Goal: Information Seeking & Learning: Learn about a topic

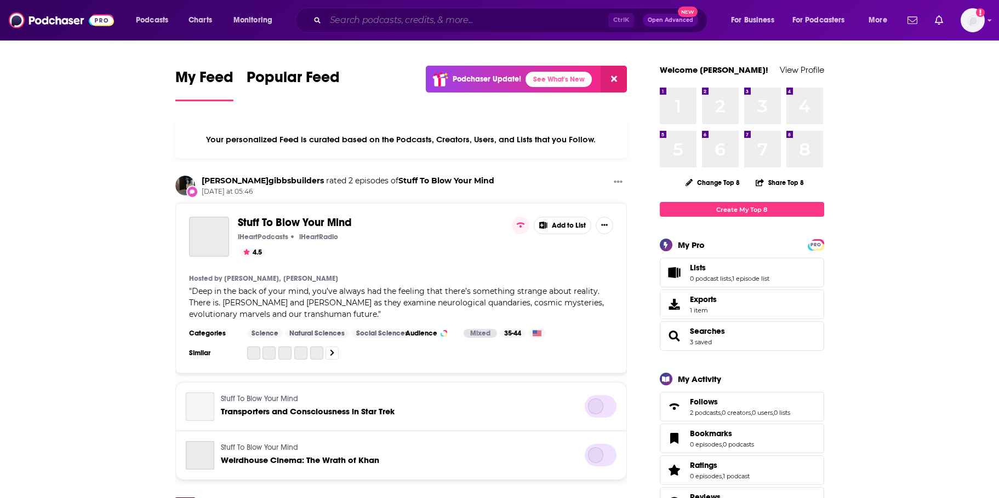
click at [372, 18] on input "Search podcasts, credits, & more..." at bounding box center [466, 21] width 283 height 18
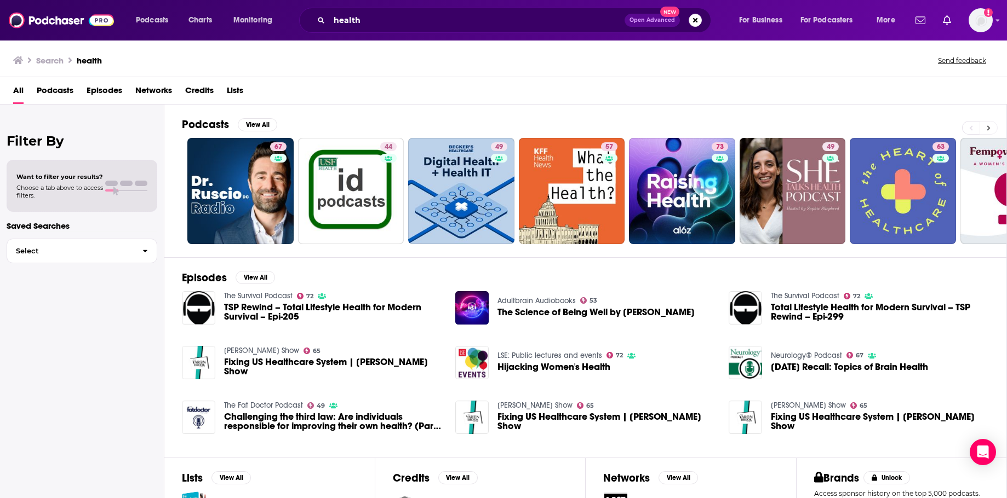
click at [991, 129] on button at bounding box center [988, 128] width 18 height 14
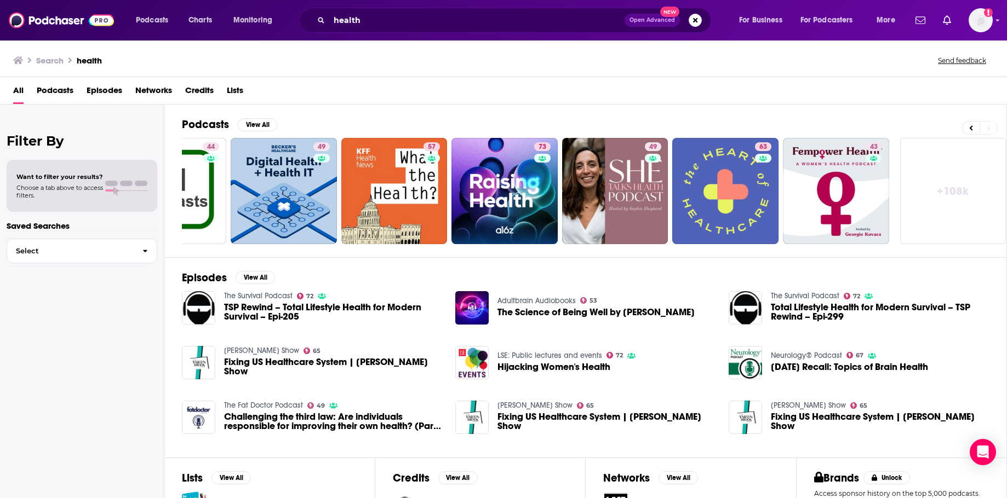
scroll to position [0, 181]
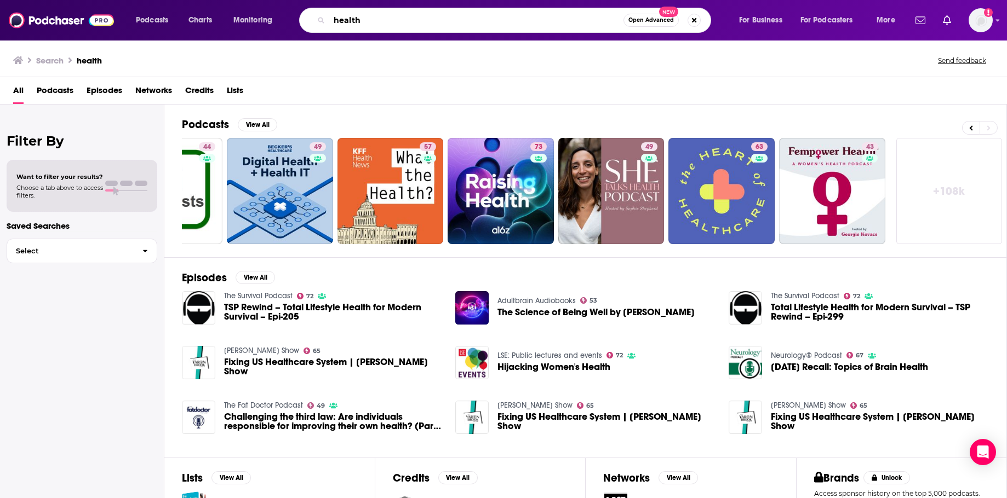
click at [370, 21] on input "health" at bounding box center [476, 21] width 294 height 18
paste input "Food Psych Podcast with Christy Harrison Huberman Lab The Happiness Lab with Dr…"
type input "Food Psych Podcast with Christy Harrison Huberman Lab The Happiness Lab with Dr…"
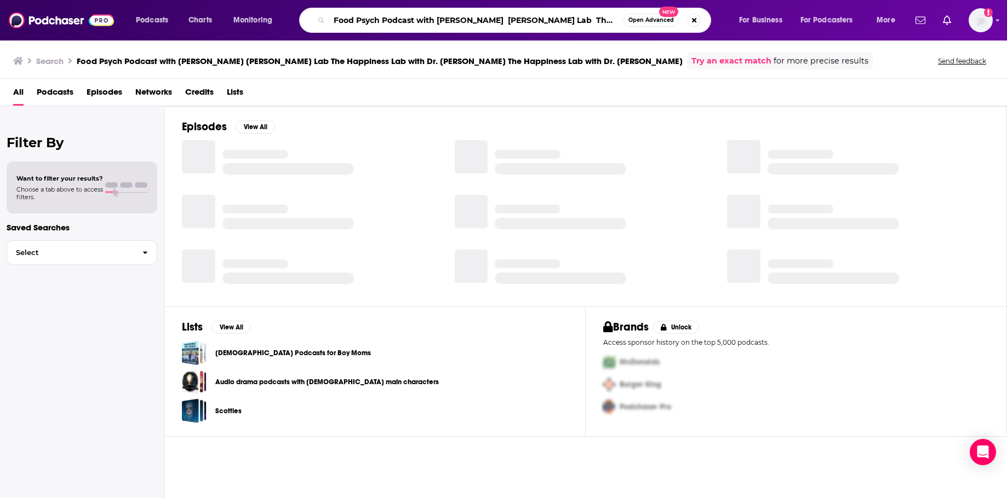
click at [370, 21] on input "Food Psych Podcast with Christy Harrison Huberman Lab The Happiness Lab with Dr…" at bounding box center [476, 21] width 294 height 18
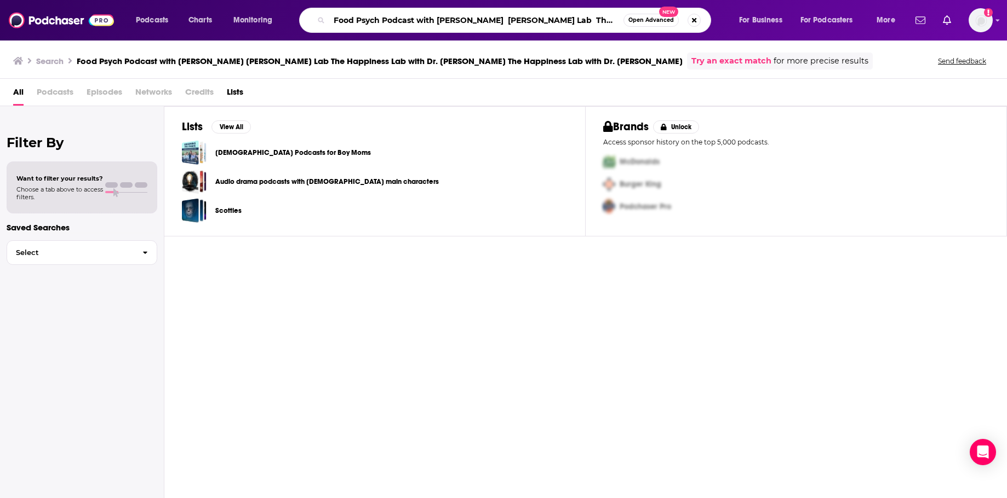
click at [370, 21] on input "Food Psych Podcast with Christy Harrison Huberman Lab The Happiness Lab with Dr…" at bounding box center [476, 21] width 294 height 18
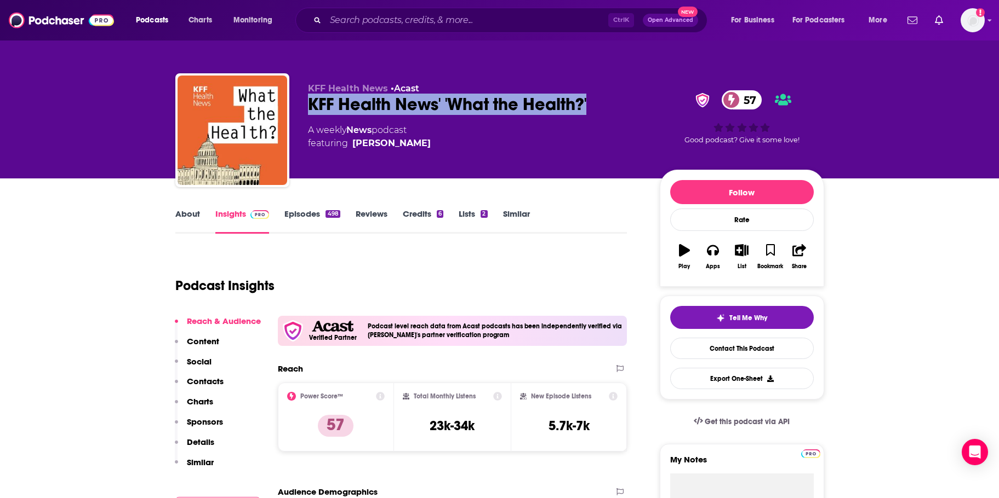
drag, startPoint x: 310, startPoint y: 98, endPoint x: 596, endPoint y: 100, distance: 285.9
click at [596, 100] on div "KFF Health News' 'What the Health?' 57" at bounding box center [475, 104] width 334 height 21
copy h2 "KFF Health News' 'What the Health?'"
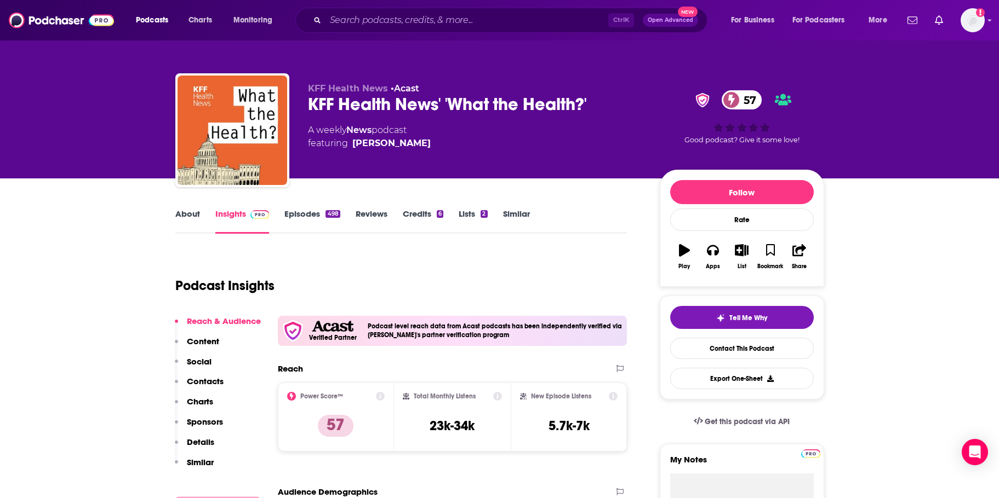
click at [465, 82] on div "KFF Health News • Acast KFF Health News' 'What the Health?' 57 A weekly News po…" at bounding box center [499, 132] width 649 height 118
click at [408, 142] on div "A weekly News podcast featuring Julie Rovner" at bounding box center [475, 137] width 334 height 26
copy span "Julie Rovner"
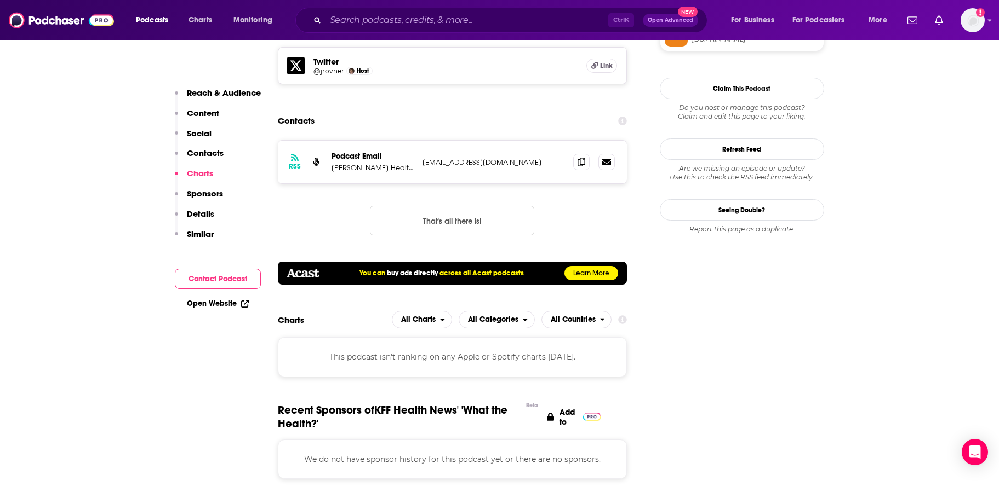
scroll to position [986, 0]
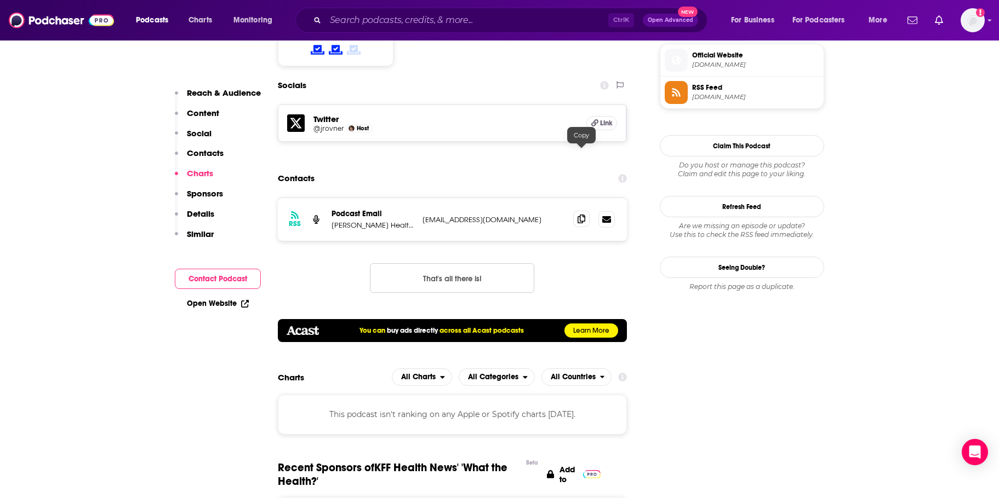
click at [583, 215] on icon at bounding box center [581, 219] width 8 height 9
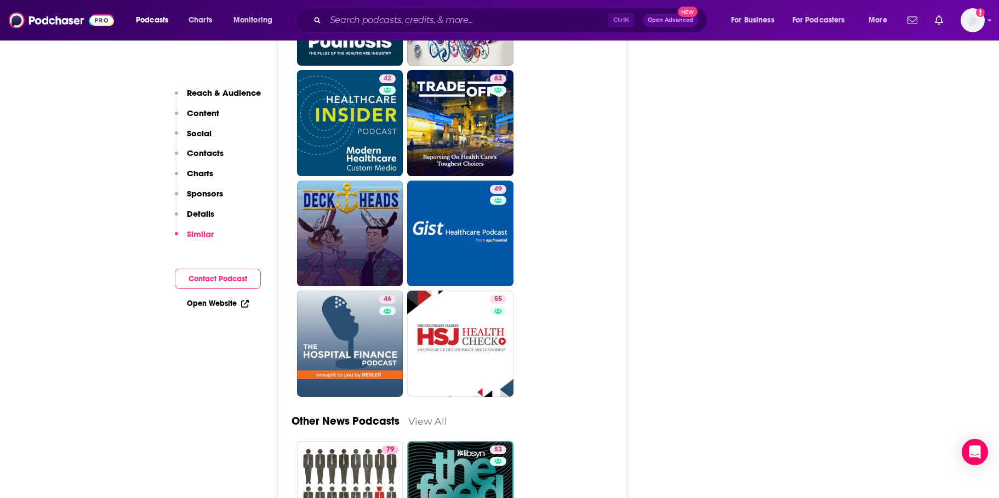
scroll to position [2958, 0]
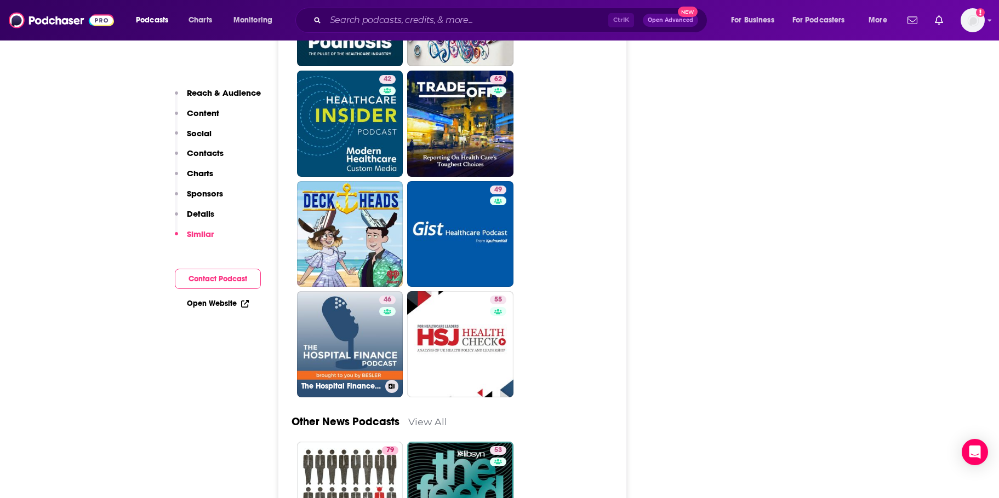
drag, startPoint x: 355, startPoint y: 282, endPoint x: 586, endPoint y: 256, distance: 232.0
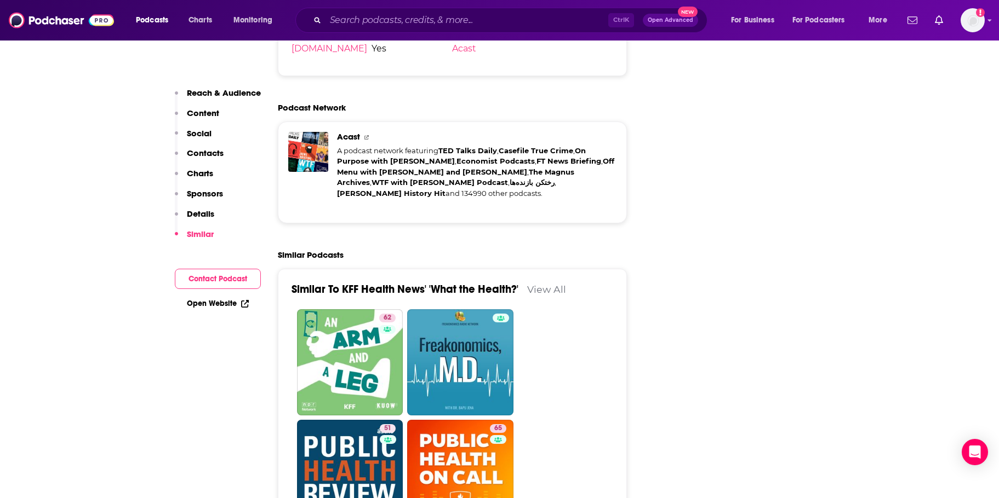
scroll to position [1698, 0]
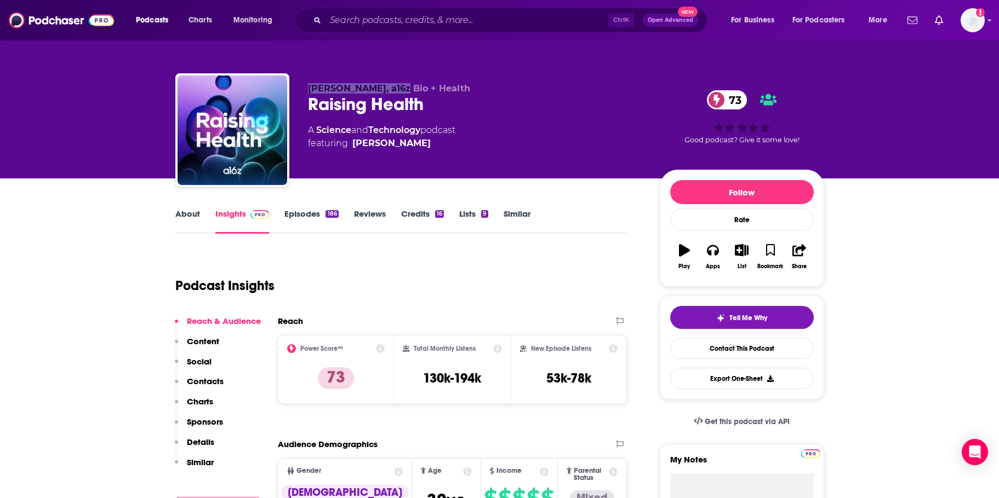
drag, startPoint x: 307, startPoint y: 89, endPoint x: 406, endPoint y: 91, distance: 99.7
click at [406, 91] on div "Andreessen Horowitz, a16z Bio + Health Raising Health 73 A Science and Technolo…" at bounding box center [499, 132] width 649 height 118
copy span "Andreessen Horowitz"
drag, startPoint x: 414, startPoint y: 142, endPoint x: 408, endPoint y: 139, distance: 7.3
click at [408, 139] on span "featuring Olivia Webb" at bounding box center [381, 143] width 147 height 13
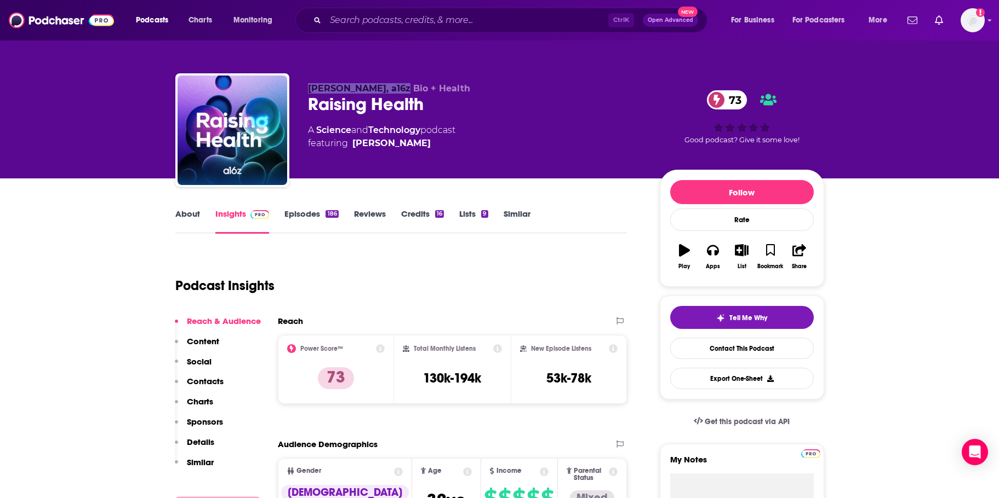
copy span "Olivia Webb"
drag, startPoint x: 314, startPoint y: 129, endPoint x: 425, endPoint y: 127, distance: 110.7
click at [425, 127] on div "A Science and Technology podcast featuring Olivia Webb" at bounding box center [381, 137] width 147 height 26
copy div "Science and Technology"
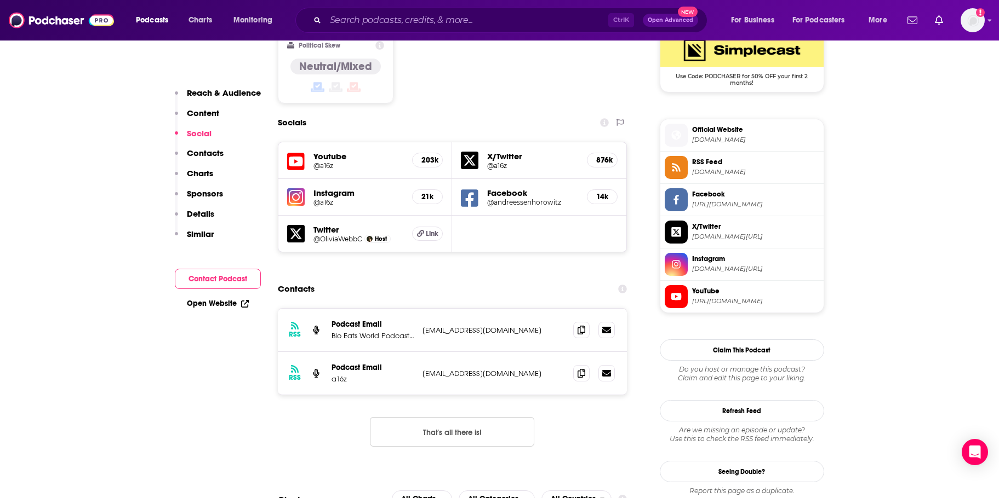
scroll to position [931, 0]
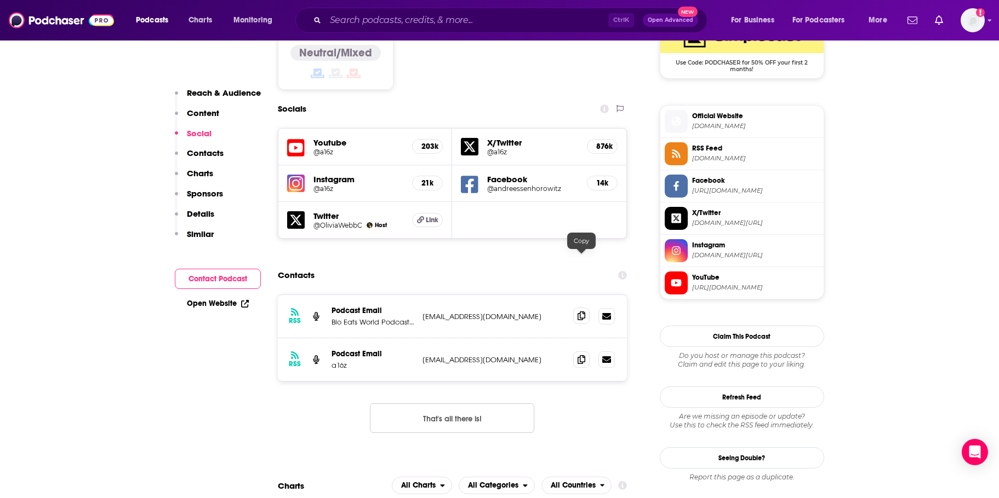
click at [582, 312] on icon at bounding box center [581, 316] width 8 height 9
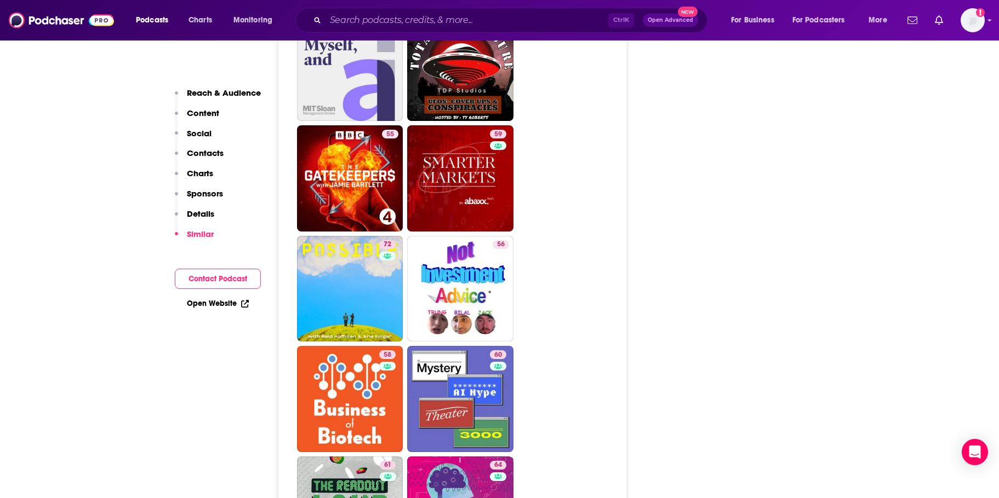
scroll to position [2848, 0]
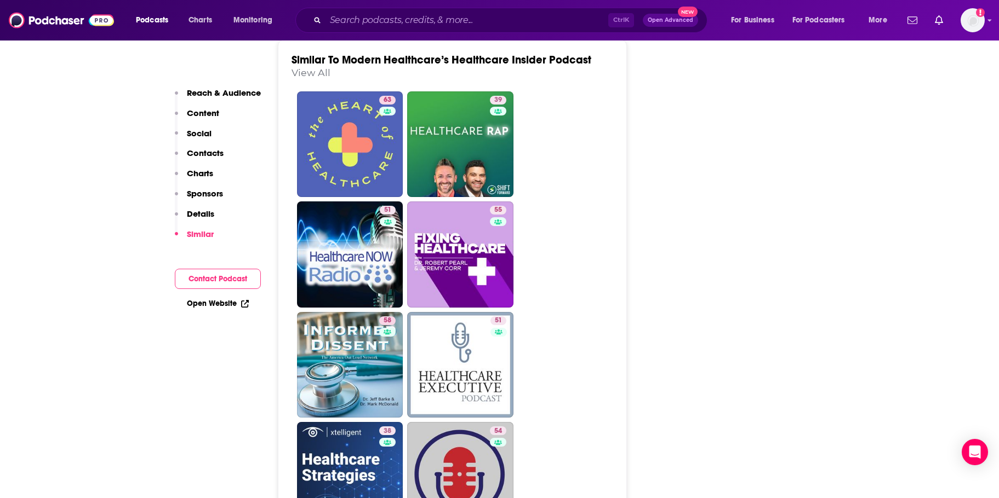
scroll to position [1808, 0]
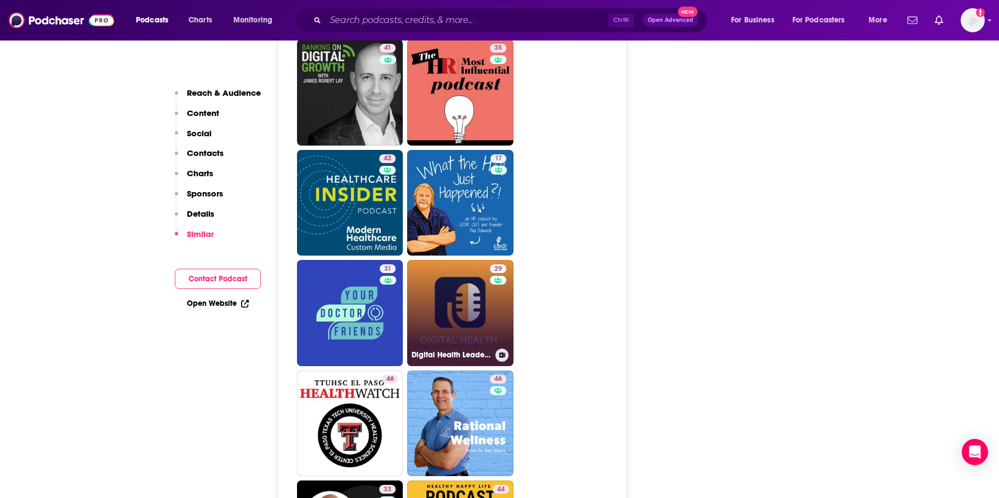
scroll to position [2246, 0]
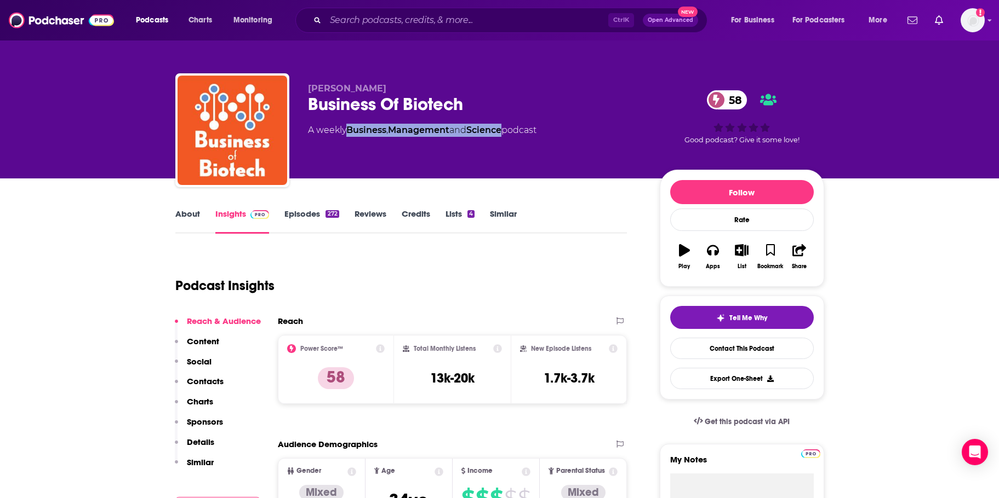
drag, startPoint x: 511, startPoint y: 133, endPoint x: 348, endPoint y: 128, distance: 163.3
click at [348, 128] on div "A weekly Business , Management and Science podcast" at bounding box center [422, 130] width 228 height 13
copy div "Business , Management and Science"
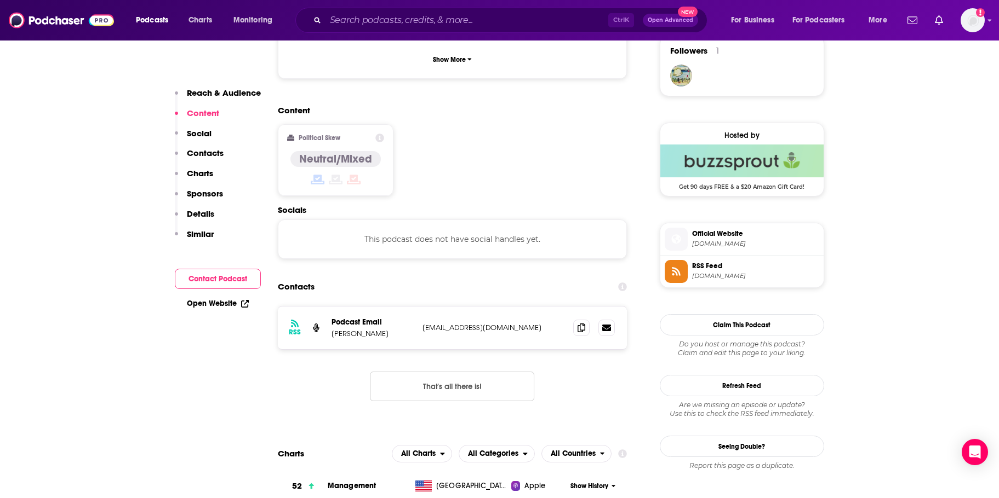
scroll to position [822, 0]
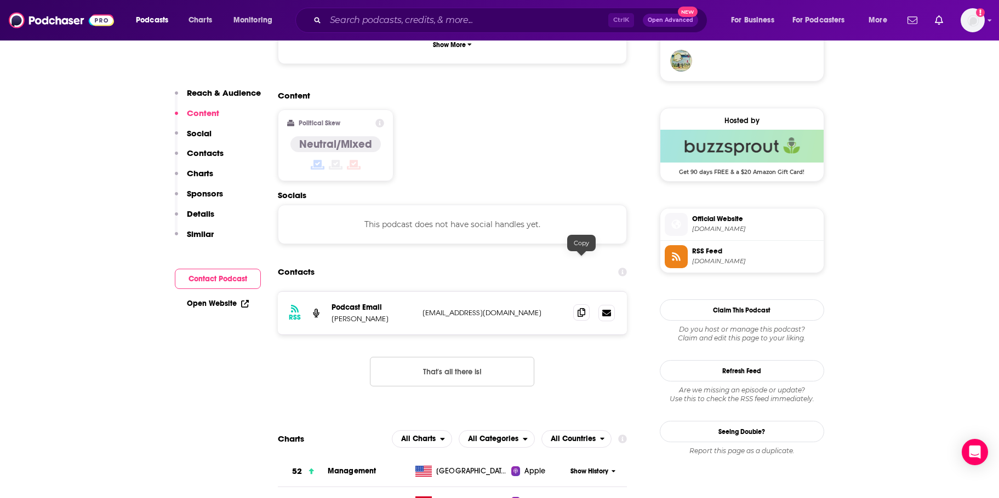
click at [575, 305] on span at bounding box center [581, 313] width 16 height 16
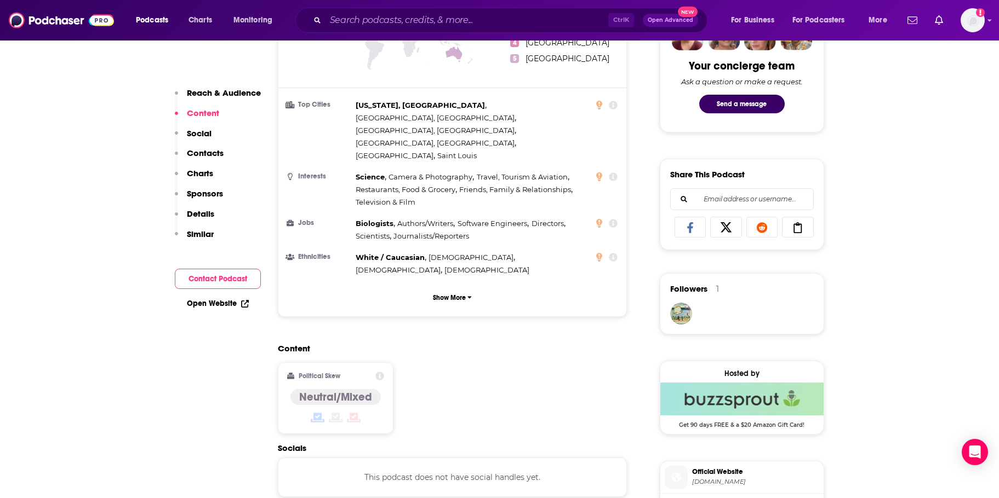
scroll to position [548, 0]
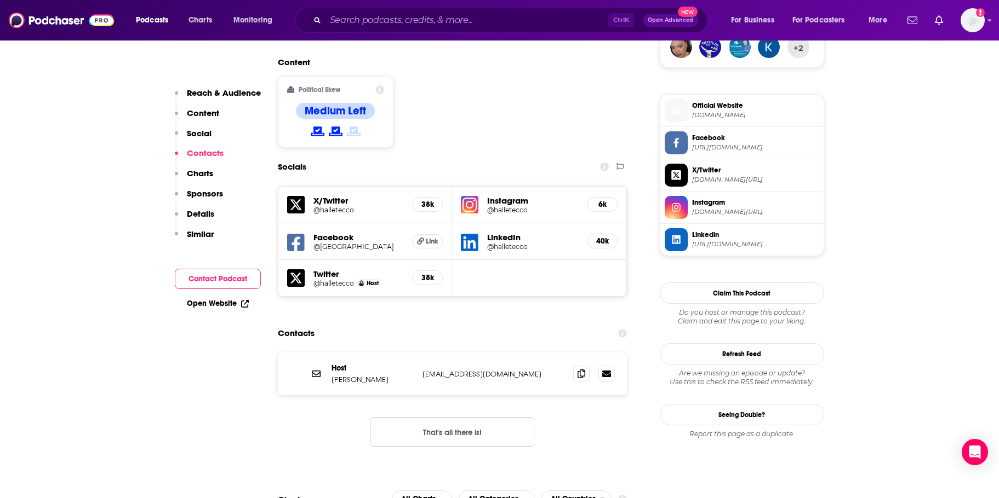
scroll to position [822, 0]
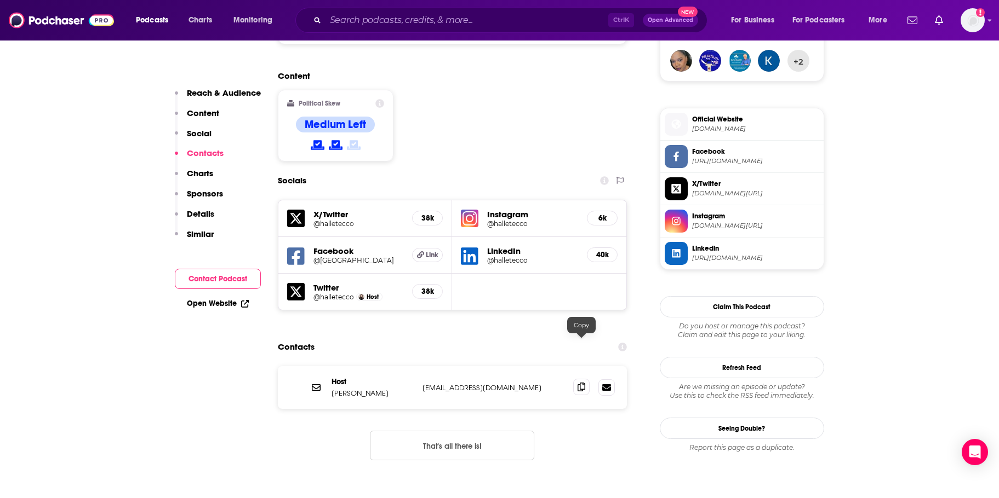
click at [586, 379] on span at bounding box center [581, 387] width 16 height 16
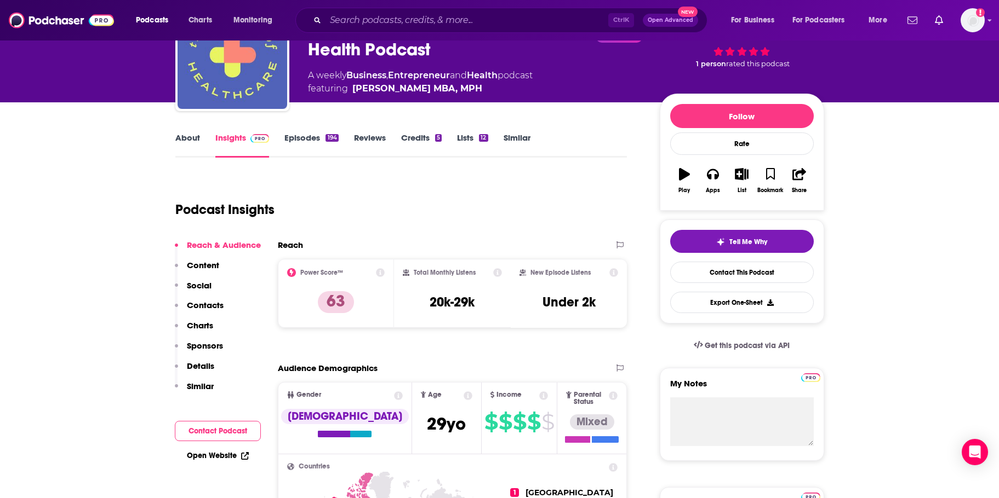
scroll to position [0, 0]
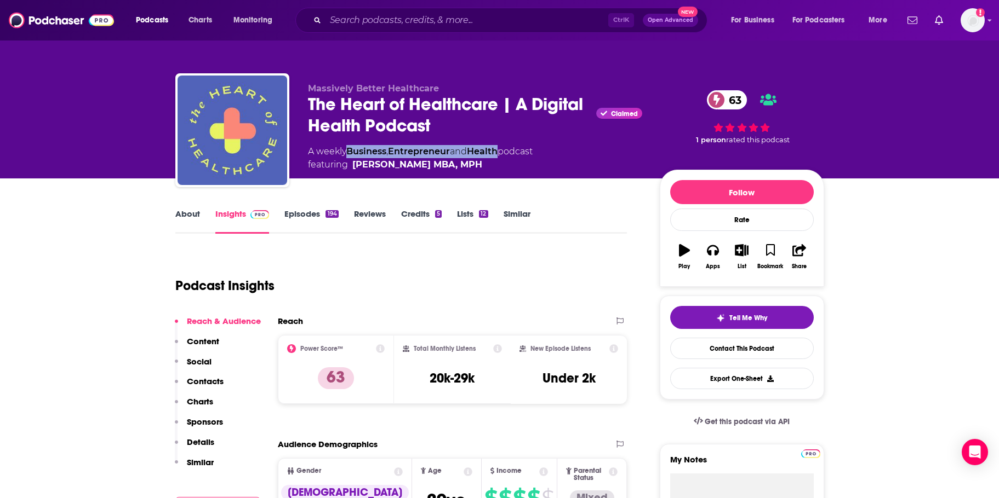
drag, startPoint x: 347, startPoint y: 150, endPoint x: 504, endPoint y: 146, distance: 156.7
click at [504, 146] on div "A weekly Business , Entrepreneur and Health podcast featuring [PERSON_NAME] MBA…" at bounding box center [420, 158] width 225 height 26
copy div "Business , Entrepreneur and Health"
click at [488, 117] on div "The Heart of Healthcare | A Digital Health Podcast Claimed 63" at bounding box center [475, 115] width 334 height 43
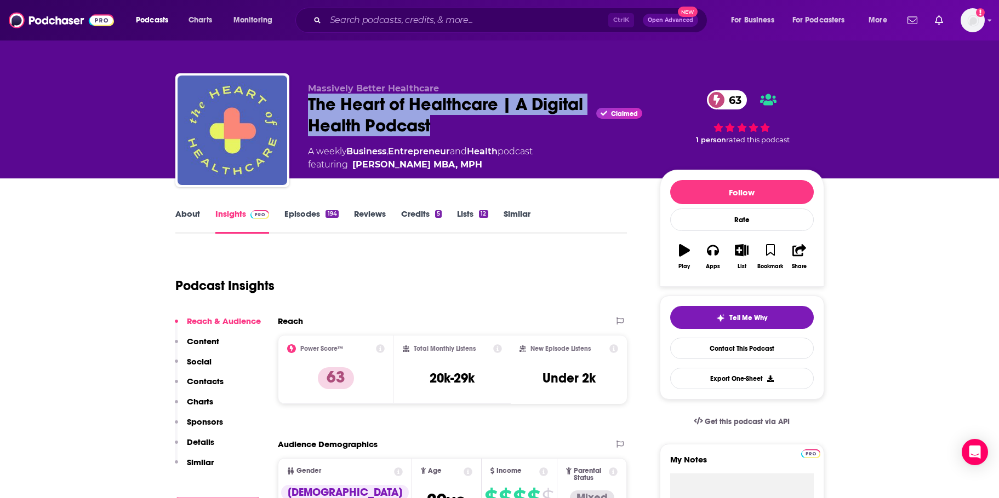
drag, startPoint x: 487, startPoint y: 127, endPoint x: 305, endPoint y: 112, distance: 183.0
click at [305, 112] on div "Massively Better Healthcare The Heart of Healthcare | A Digital Health Podcast …" at bounding box center [499, 132] width 649 height 118
copy h2 "The Heart of Healthcare | A Digital Health Podcast"
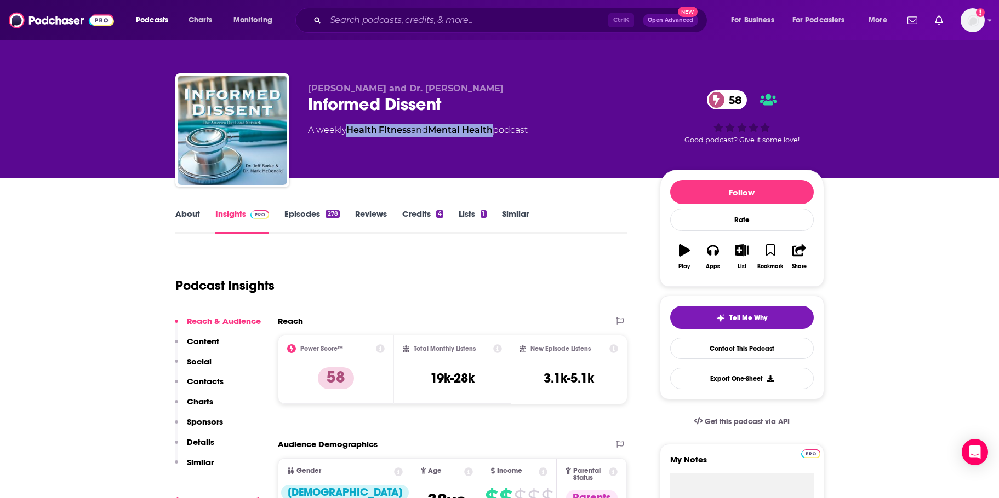
drag, startPoint x: 500, startPoint y: 127, endPoint x: 351, endPoint y: 130, distance: 149.6
click at [351, 130] on div "A weekly Health , Fitness and Mental Health podcast" at bounding box center [418, 130] width 220 height 13
copy div "Health , Fitness and Mental Health"
drag, startPoint x: 308, startPoint y: 85, endPoint x: 486, endPoint y: 83, distance: 178.6
click at [486, 83] on p "Dr. Jeff Barke and Dr. Mark McDonald" at bounding box center [475, 88] width 334 height 10
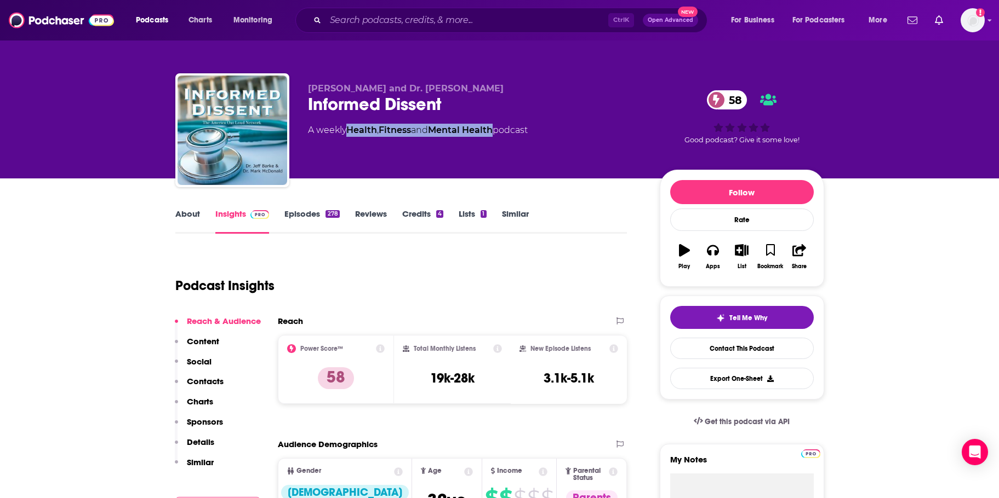
copy span "Dr. Jeff Barke and Dr. Mark McDonald"
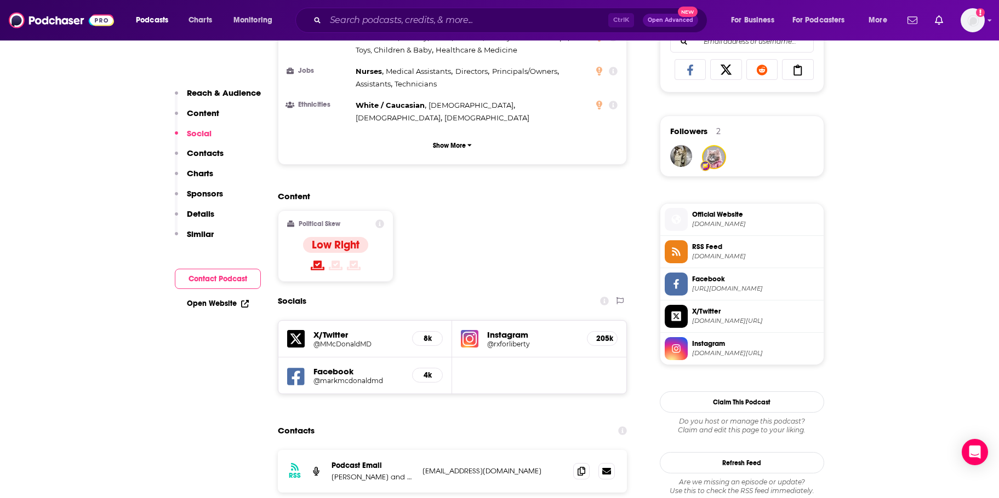
scroll to position [822, 0]
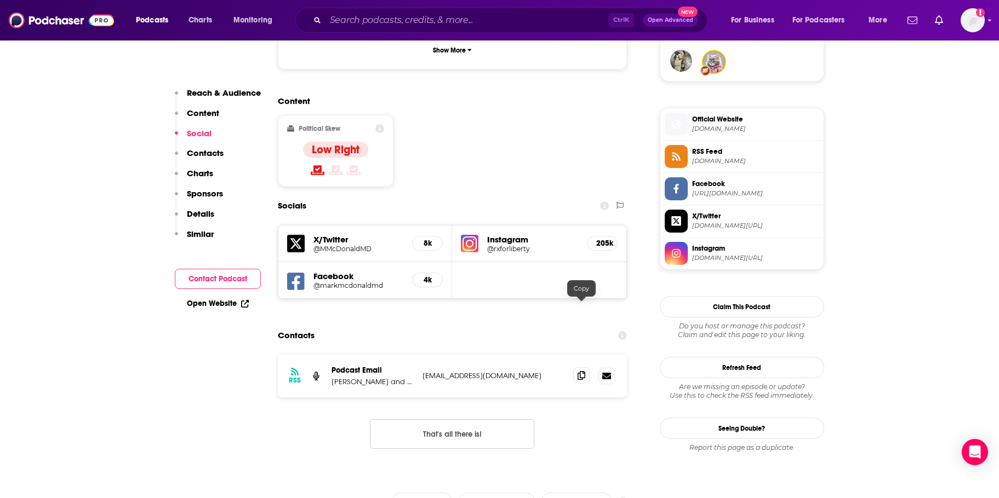
click at [582, 371] on icon at bounding box center [581, 375] width 8 height 9
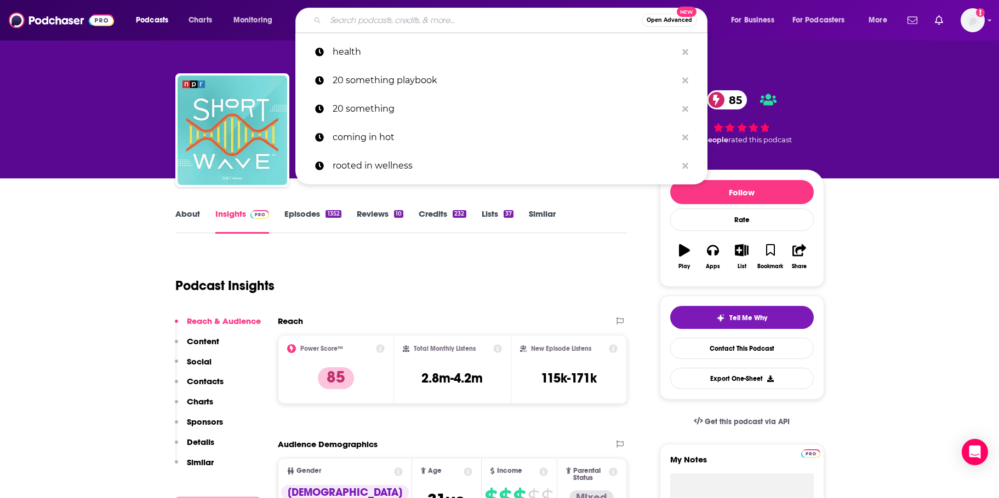
click at [442, 20] on input "Search podcasts, credits, & more..." at bounding box center [483, 21] width 316 height 18
paste input "The Happiness Lab with Dr. Laurie Santos"
type input "The Happiness Lab with Dr. Laurie Santos"
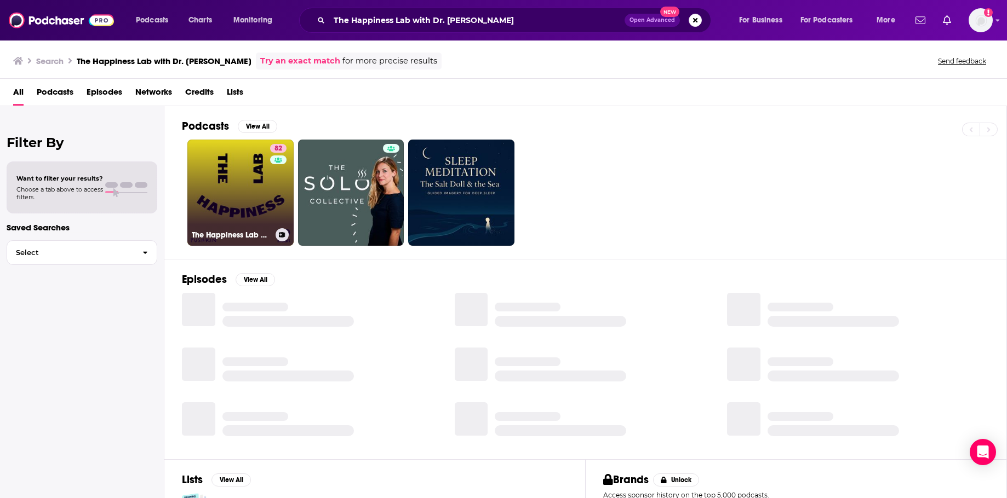
click at [271, 188] on div "82" at bounding box center [279, 186] width 19 height 84
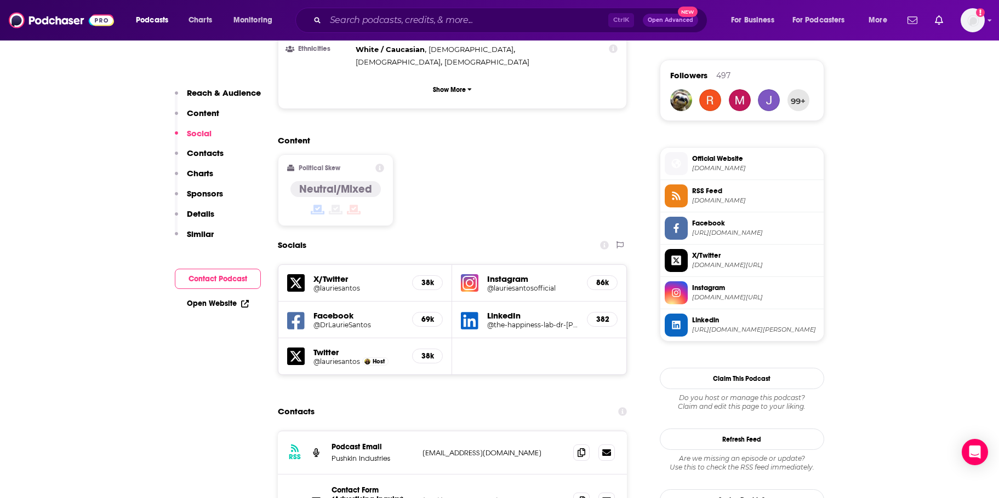
scroll to position [931, 0]
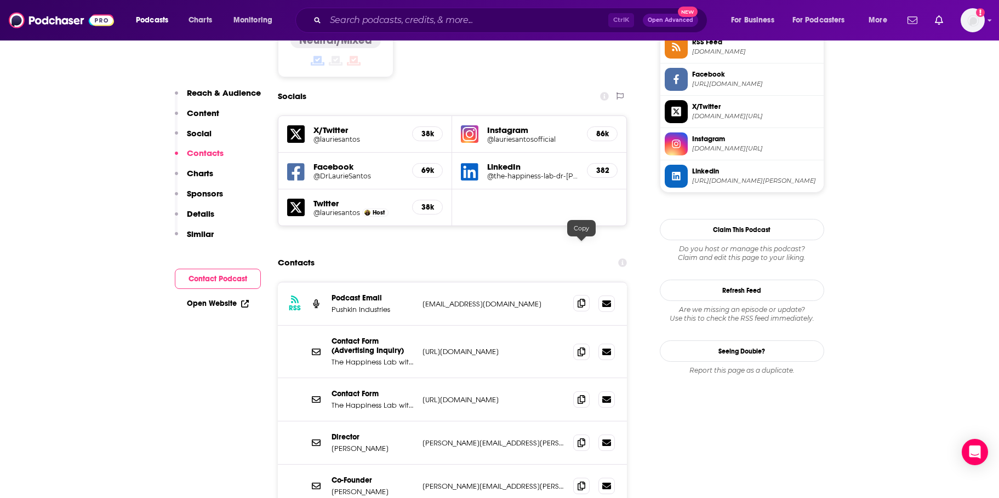
click at [579, 299] on icon at bounding box center [581, 303] width 8 height 9
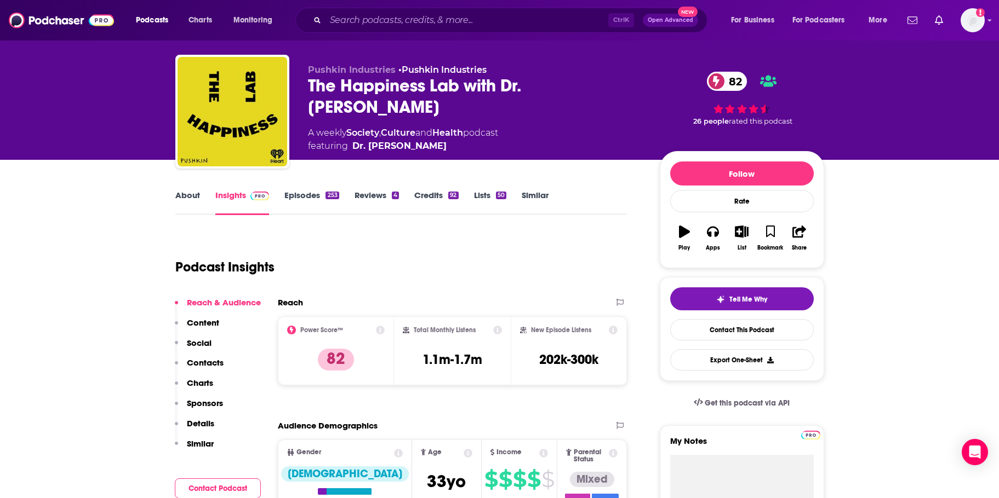
scroll to position [0, 0]
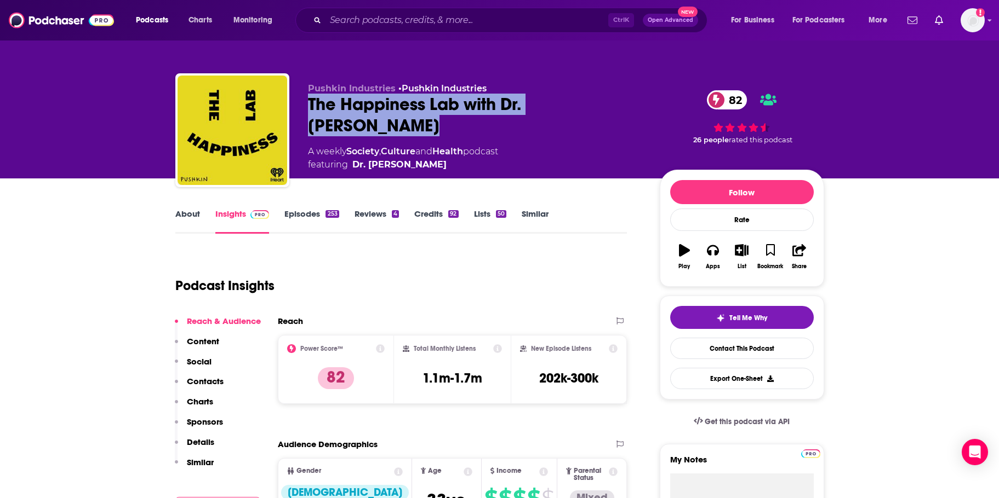
drag, startPoint x: 366, startPoint y: 130, endPoint x: 310, endPoint y: 105, distance: 61.5
click at [310, 105] on div "The Happiness Lab with Dr. Laurie Santos 82" at bounding box center [475, 115] width 334 height 43
copy h2 "The Happiness Lab with Dr. Laurie Santos"
click at [360, 130] on div "The Happiness Lab with Dr. Laurie Santos 82" at bounding box center [475, 115] width 334 height 43
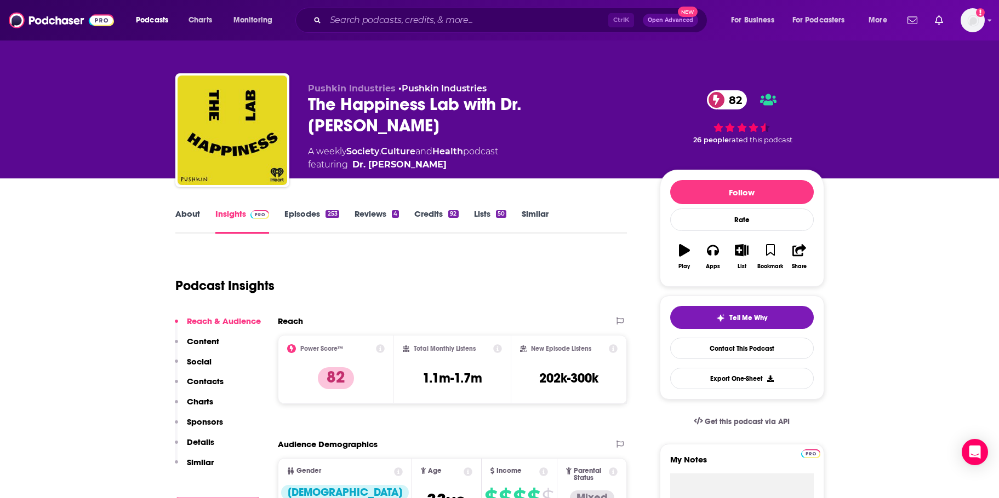
click at [337, 128] on div "The Happiness Lab with Dr. Laurie Santos 82" at bounding box center [475, 115] width 334 height 43
copy h2 "Santos"
click at [420, 127] on div "The Happiness Lab with Dr. Laurie Santos 82" at bounding box center [475, 115] width 334 height 43
drag, startPoint x: 473, startPoint y: 148, endPoint x: 350, endPoint y: 151, distance: 122.7
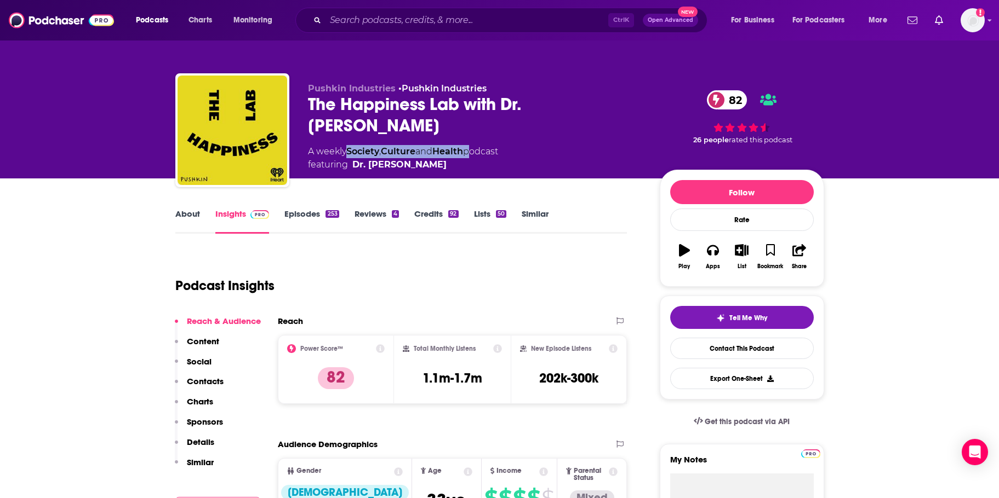
click at [350, 151] on div "A weekly Society , Culture and Health podcast featuring Dr. Laurie Santos" at bounding box center [403, 158] width 190 height 26
copy div "Society , Culture and Health"
click at [452, 20] on input "Search podcasts, credits, & more..." at bounding box center [466, 21] width 283 height 18
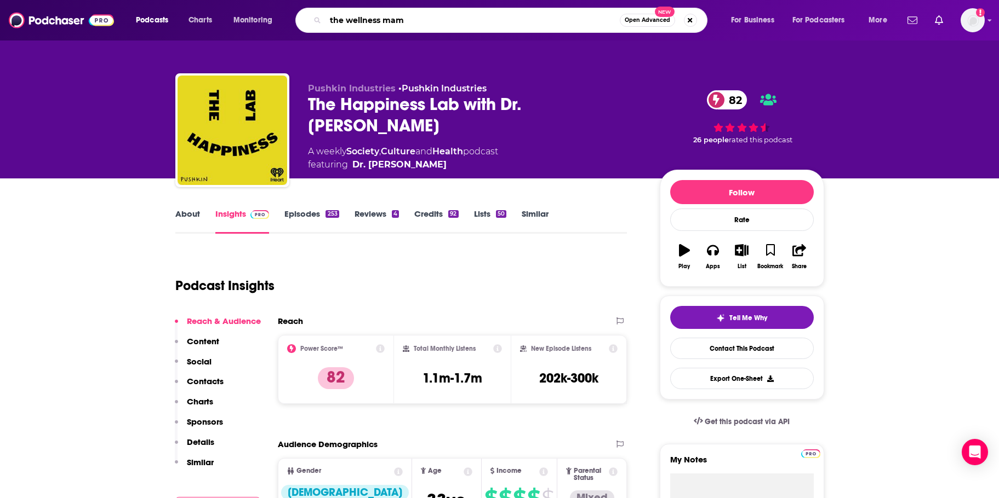
type input "the wellness mama"
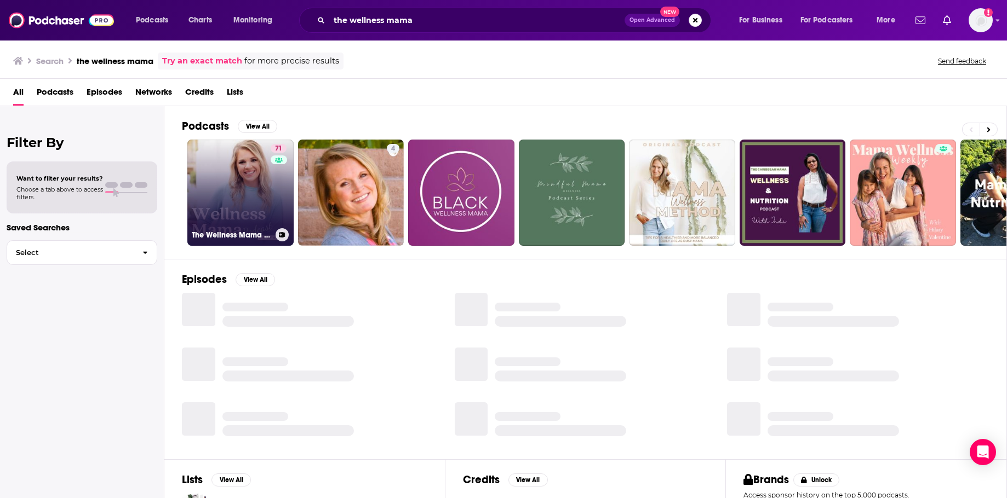
click at [239, 152] on link "71 The Wellness Mama Podcast" at bounding box center [240, 193] width 106 height 106
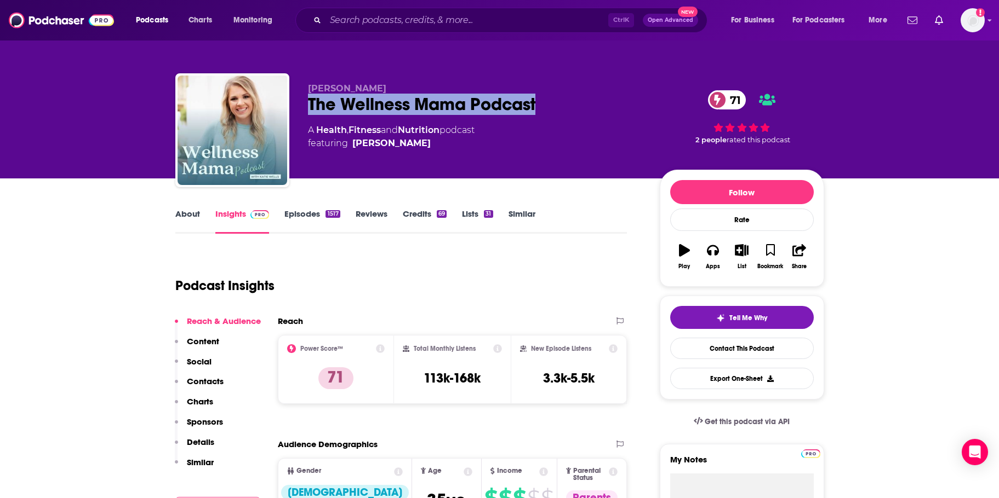
drag, startPoint x: 540, startPoint y: 100, endPoint x: 308, endPoint y: 109, distance: 231.3
click at [308, 109] on div "The Wellness Mama Podcast 71" at bounding box center [475, 104] width 334 height 21
copy h2 "The Wellness Mama Podcast"
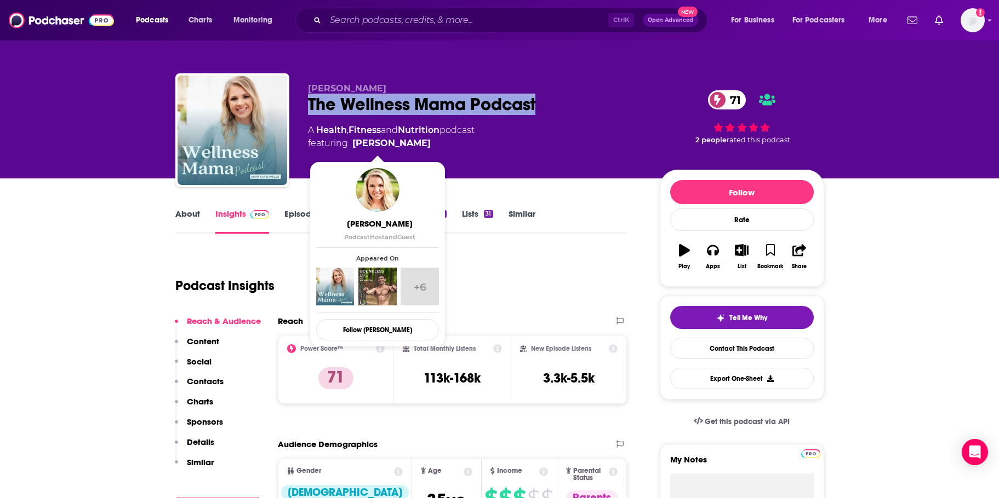
click at [402, 145] on span "featuring Katie Wells" at bounding box center [391, 143] width 167 height 13
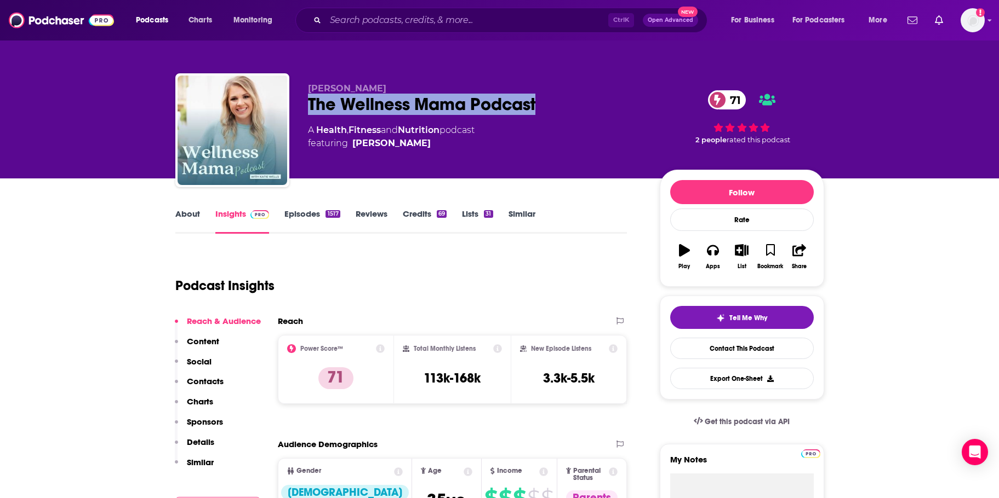
copy span "Katie Wells"
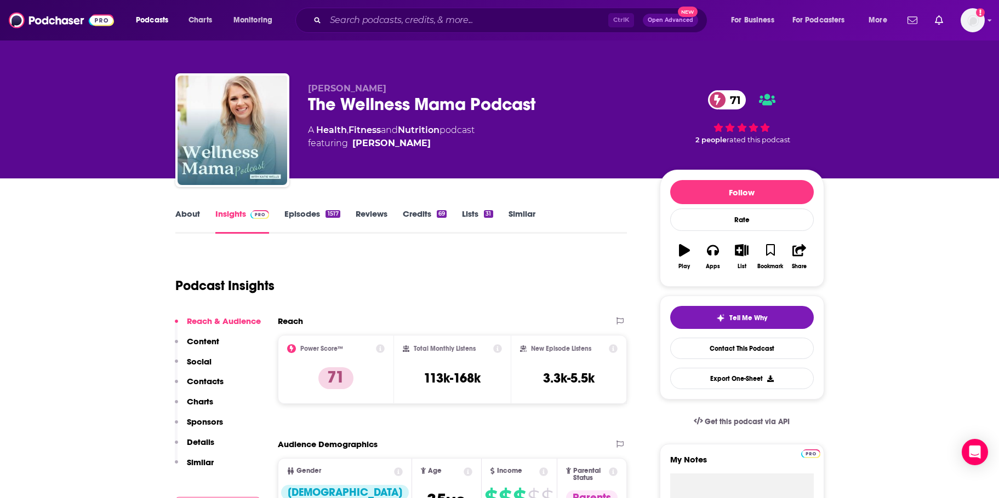
click at [431, 289] on div "Podcast Insights" at bounding box center [396, 279] width 443 height 56
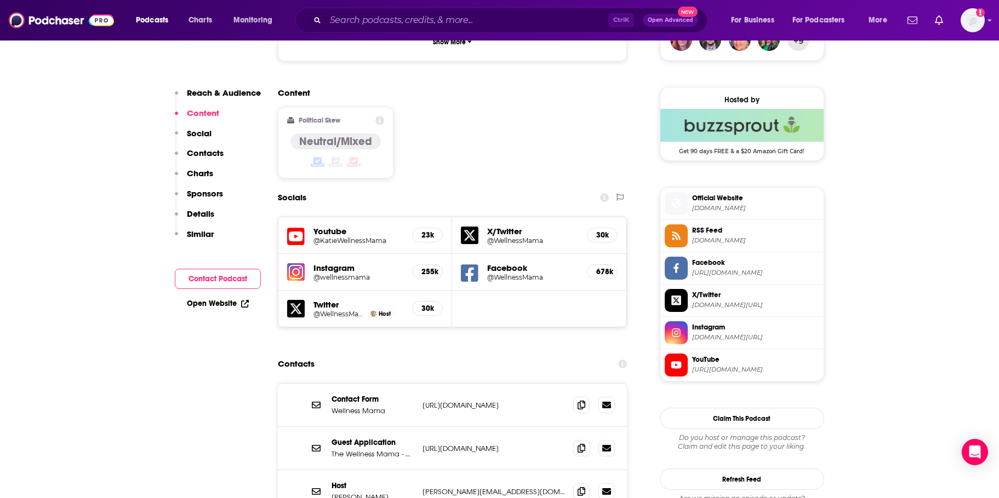
scroll to position [931, 0]
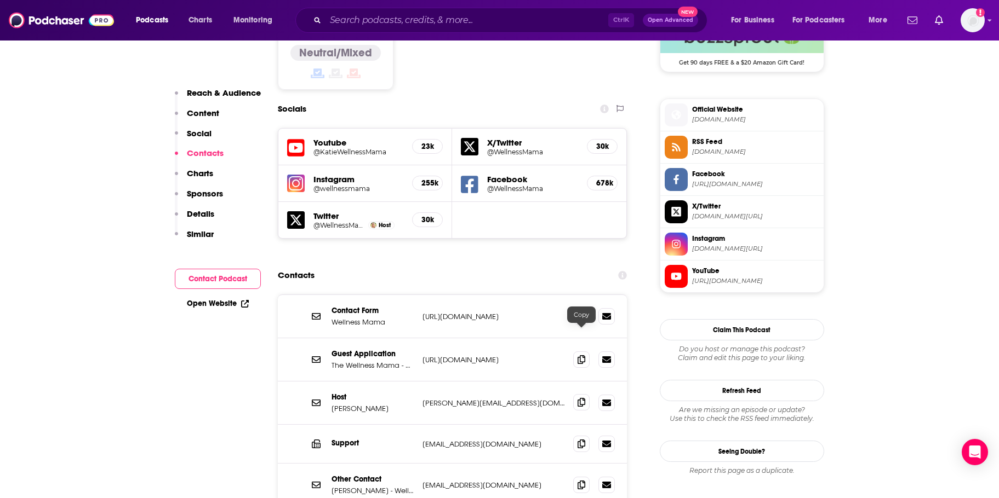
click at [583, 398] on icon at bounding box center [581, 402] width 8 height 9
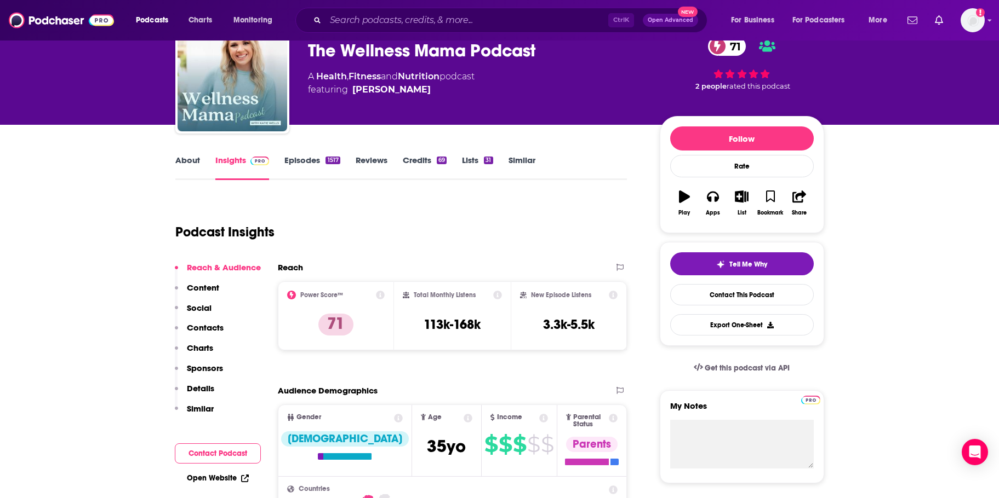
scroll to position [0, 0]
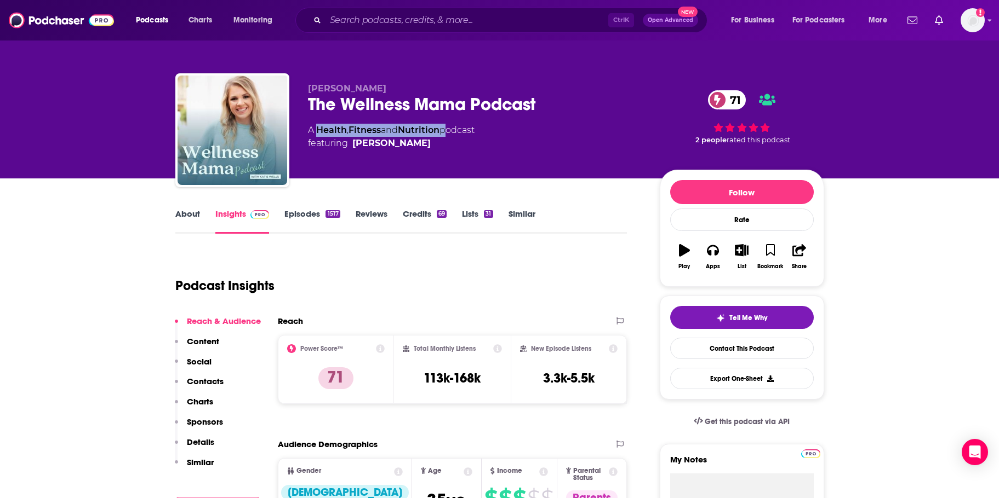
drag, startPoint x: 446, startPoint y: 129, endPoint x: 319, endPoint y: 131, distance: 127.7
click at [319, 131] on div "A Health , Fitness and Nutrition podcast featuring Katie Wells" at bounding box center [391, 137] width 167 height 26
copy div "Health , Fitness and Nutrition"
click at [471, 302] on div "Podcast Insights" at bounding box center [396, 279] width 443 height 56
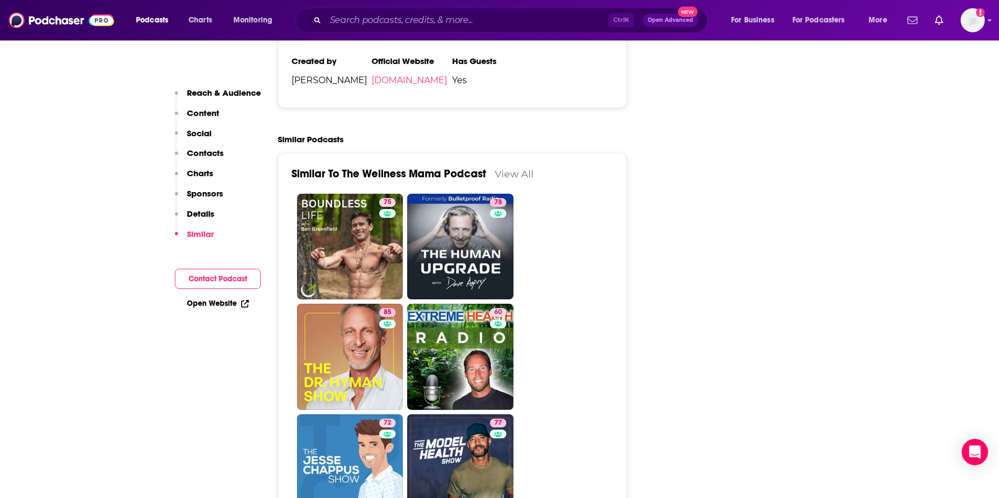
scroll to position [2301, 0]
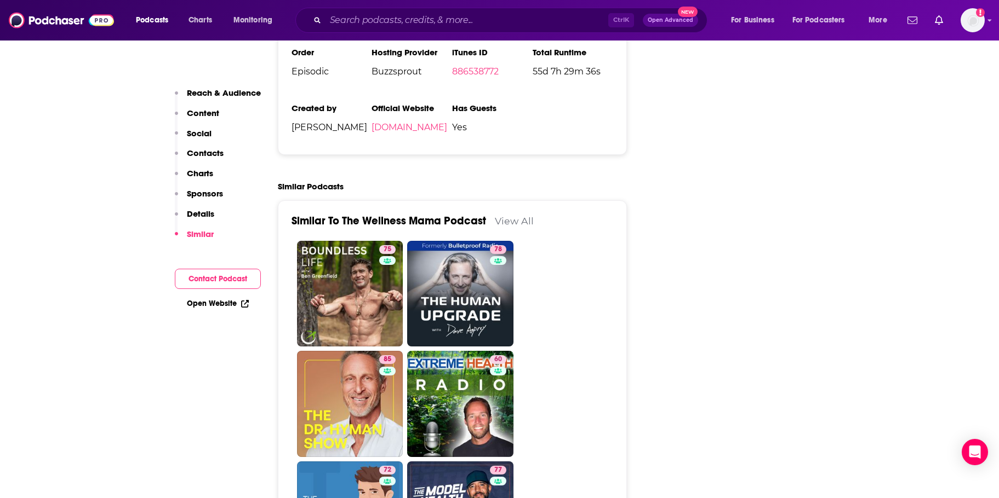
click at [515, 215] on link "View All" at bounding box center [514, 221] width 39 height 12
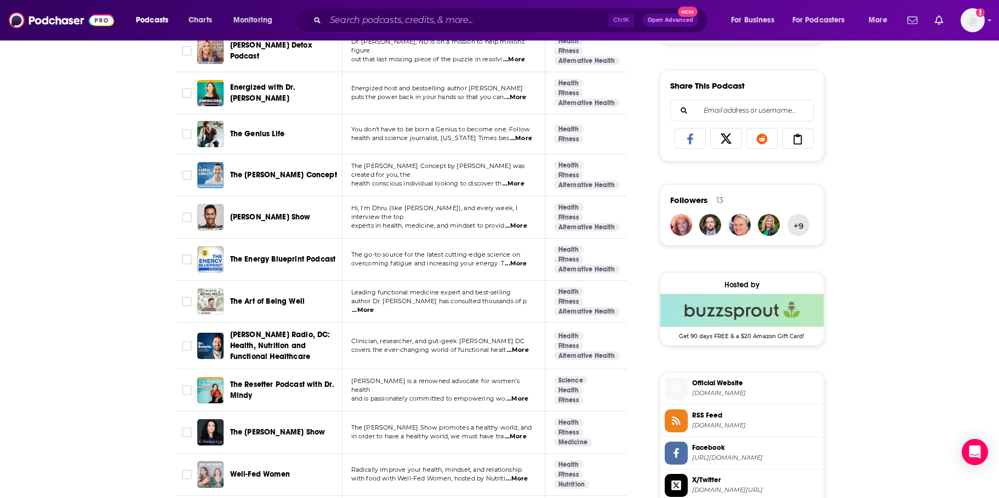
scroll to position [986, 0]
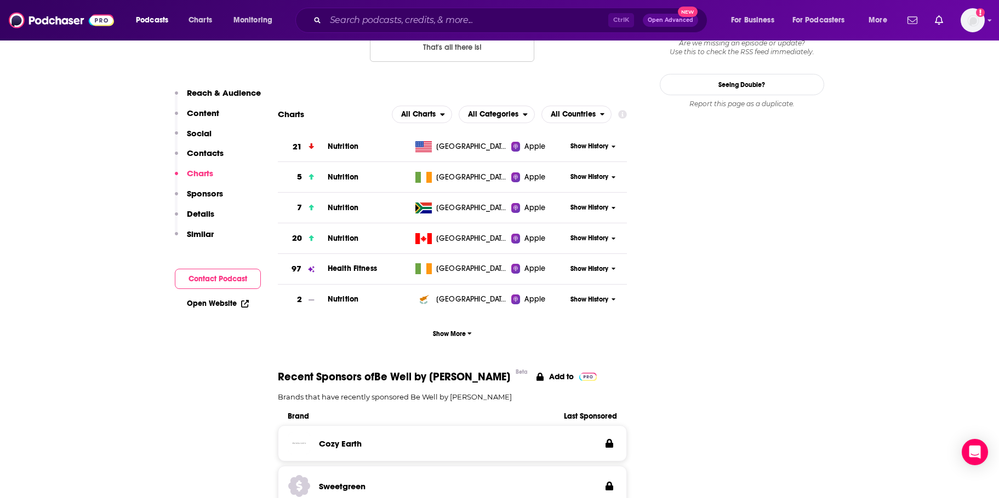
scroll to position [1315, 0]
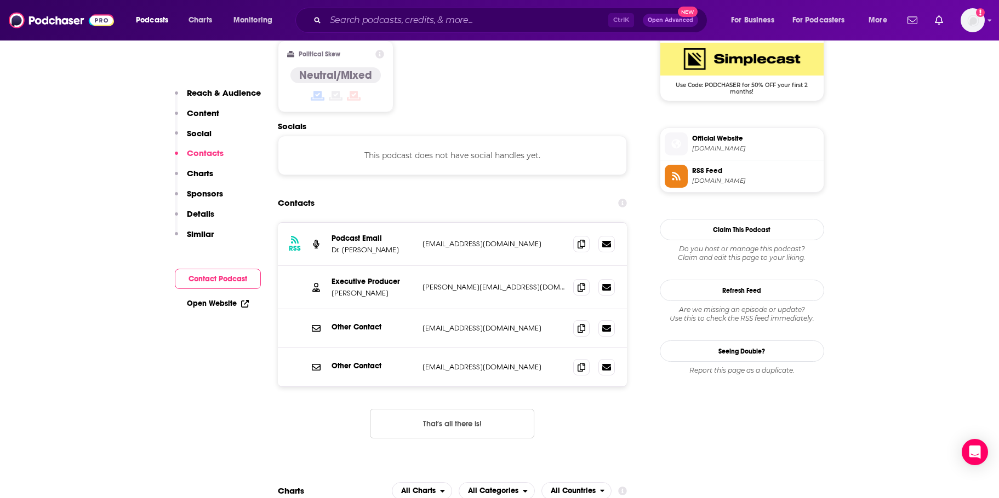
scroll to position [876, 0]
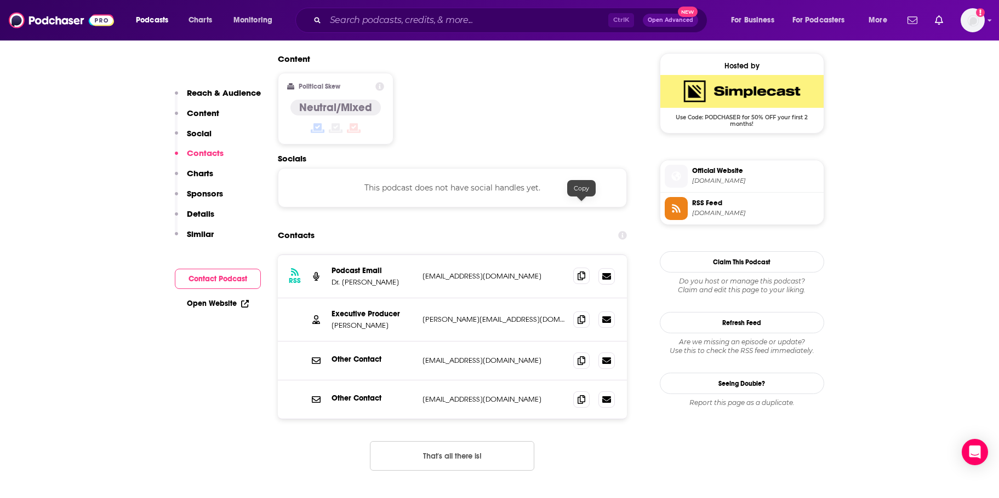
click at [577, 272] on icon at bounding box center [581, 276] width 8 height 9
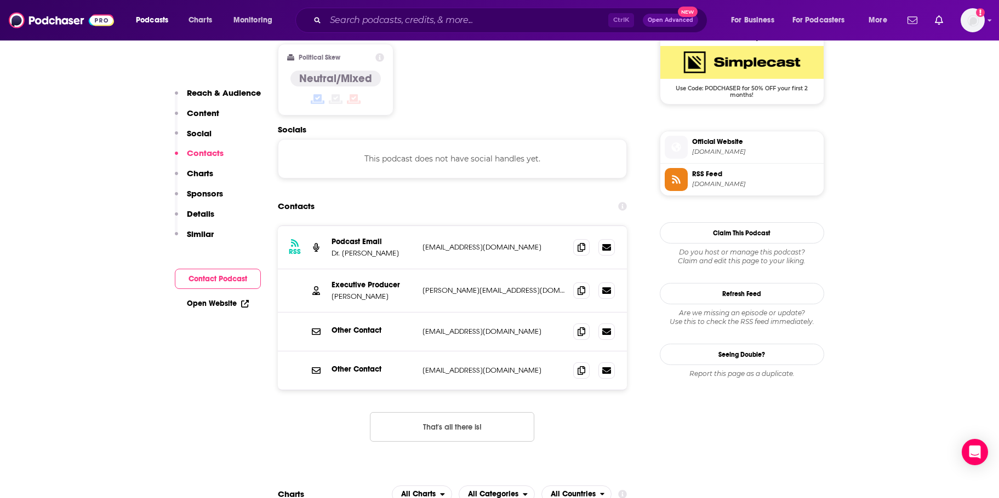
scroll to position [931, 0]
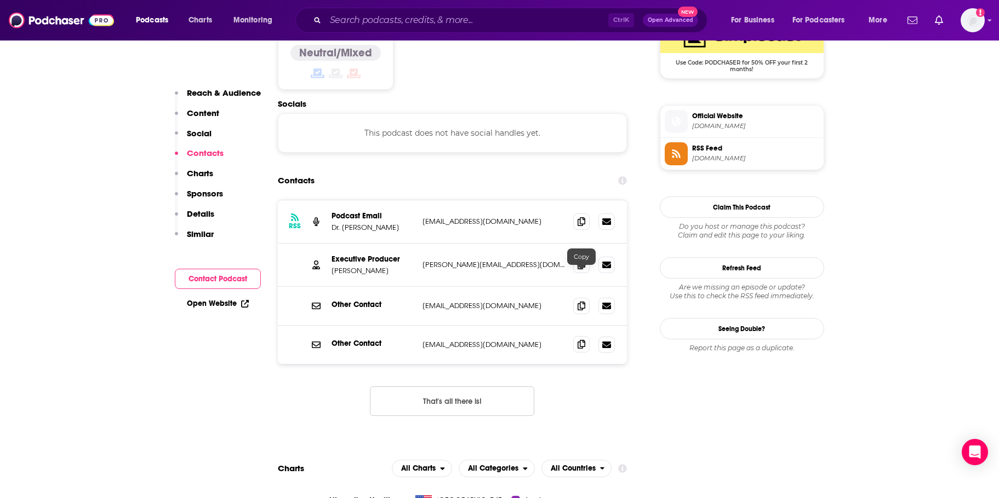
click at [578, 336] on span at bounding box center [581, 344] width 16 height 16
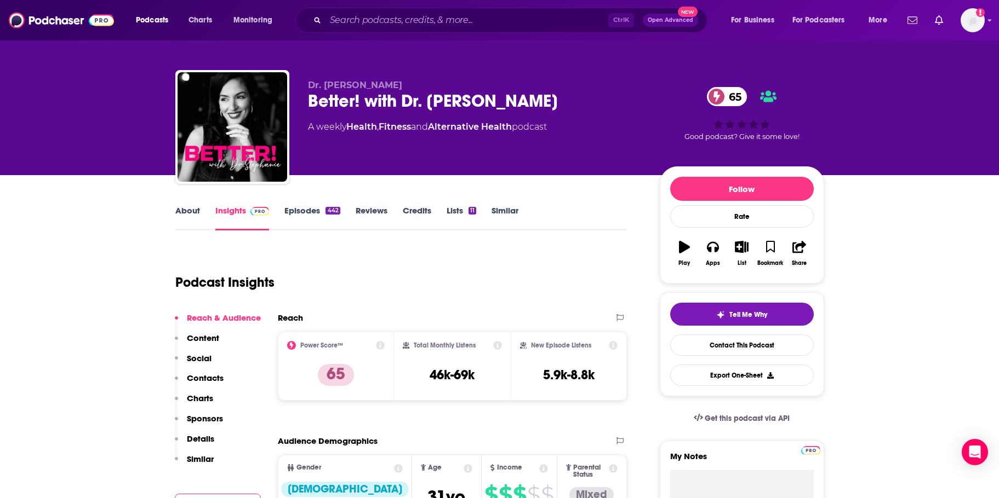
scroll to position [0, 0]
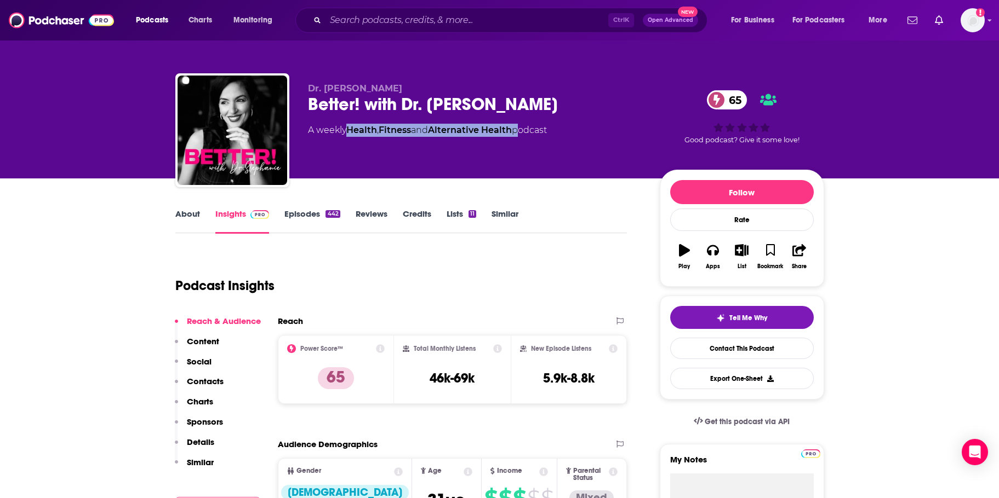
drag, startPoint x: 520, startPoint y: 130, endPoint x: 351, endPoint y: 126, distance: 169.3
click at [351, 126] on div "A weekly Health , Fitness and Alternative Health podcast" at bounding box center [427, 130] width 239 height 13
copy div "Health , Fitness and Alternative Health"
